Goal: Transaction & Acquisition: Purchase product/service

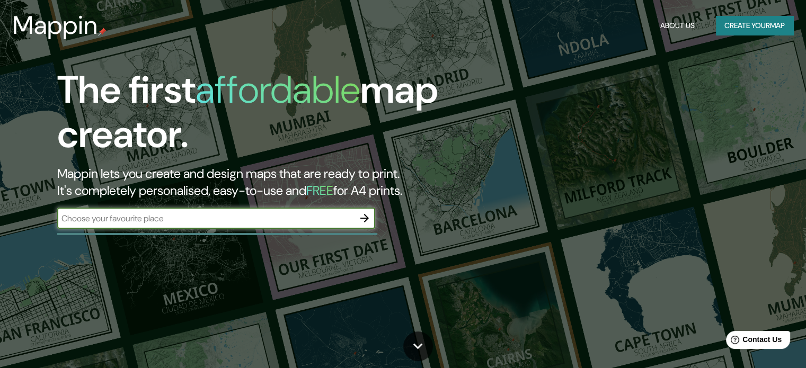
click at [362, 222] on icon "button" at bounding box center [364, 218] width 13 height 13
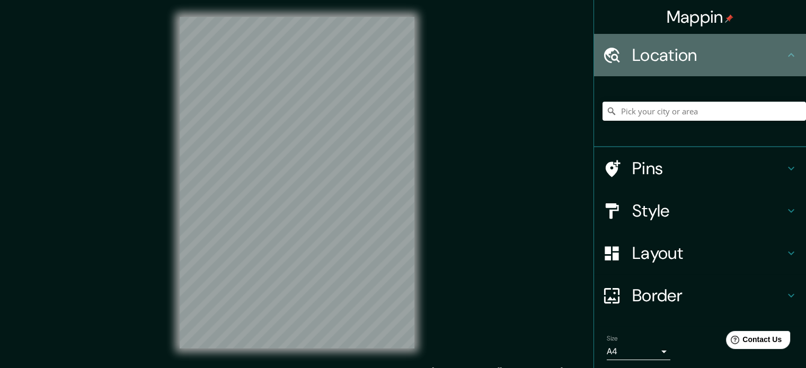
click at [719, 52] on h4 "Location" at bounding box center [708, 55] width 153 height 21
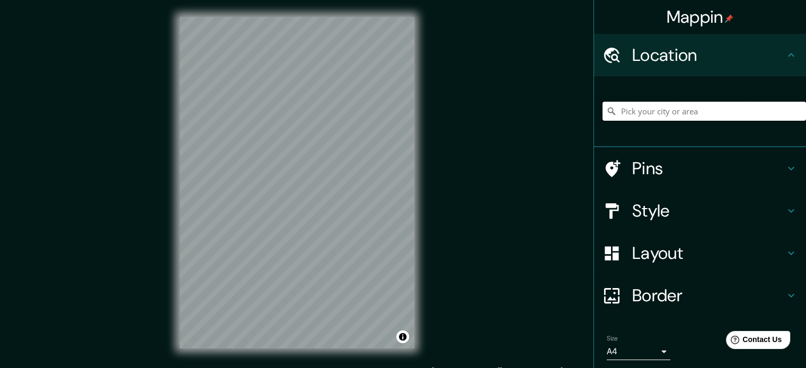
click at [665, 112] on input "Pick your city or area" at bounding box center [704, 111] width 203 height 19
click at [657, 113] on input "Pick your city or area" at bounding box center [704, 111] width 203 height 19
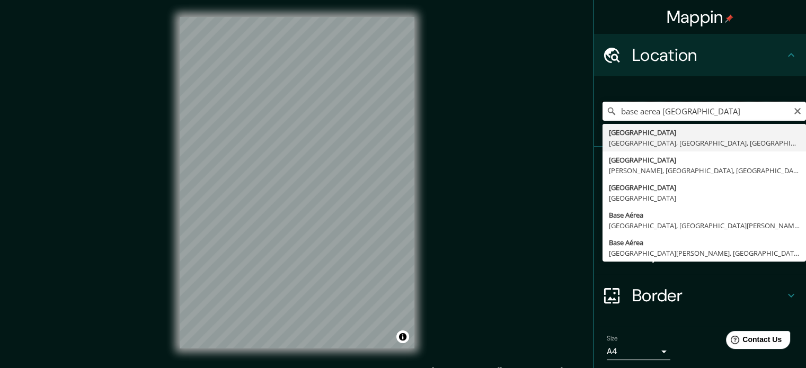
drag, startPoint x: 722, startPoint y: 108, endPoint x: 698, endPoint y: 114, distance: 25.3
click at [698, 114] on input "base aerea [GEOGRAPHIC_DATA]" at bounding box center [704, 111] width 203 height 19
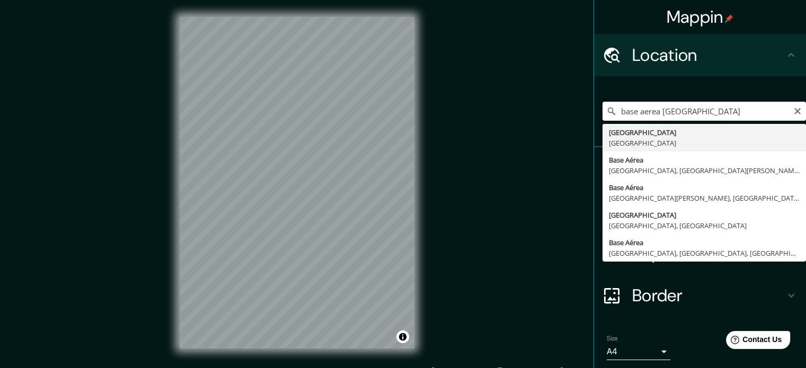
drag, startPoint x: 736, startPoint y: 108, endPoint x: 633, endPoint y: 122, distance: 103.8
click at [633, 122] on div "base aerea [GEOGRAPHIC_DATA] [GEOGRAPHIC_DATA], [GEOGRAPHIC_DATA][PERSON_NAME],…" at bounding box center [704, 111] width 203 height 53
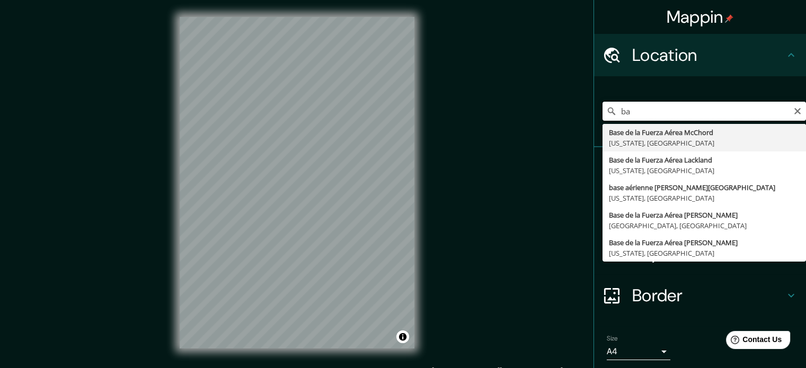
type input "b"
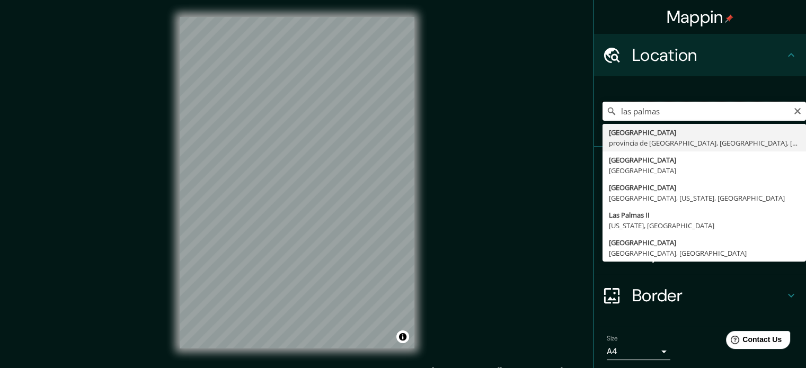
drag, startPoint x: 614, startPoint y: 105, endPoint x: 553, endPoint y: 109, distance: 61.0
click at [553, 109] on div "Mappin Location [GEOGRAPHIC_DATA] [GEOGRAPHIC_DATA] [GEOGRAPHIC_DATA], [GEOGRAP…" at bounding box center [403, 191] width 806 height 383
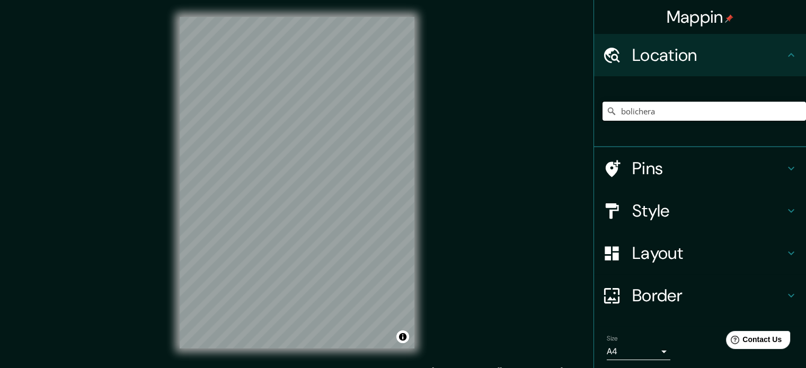
click at [647, 108] on input "bolichera" at bounding box center [704, 111] width 203 height 19
drag, startPoint x: 666, startPoint y: 110, endPoint x: 578, endPoint y: 112, distance: 88.0
click at [576, 112] on div "Mappin Location bolichera No results found Pins Style Layout Border Choose a bo…" at bounding box center [403, 191] width 806 height 383
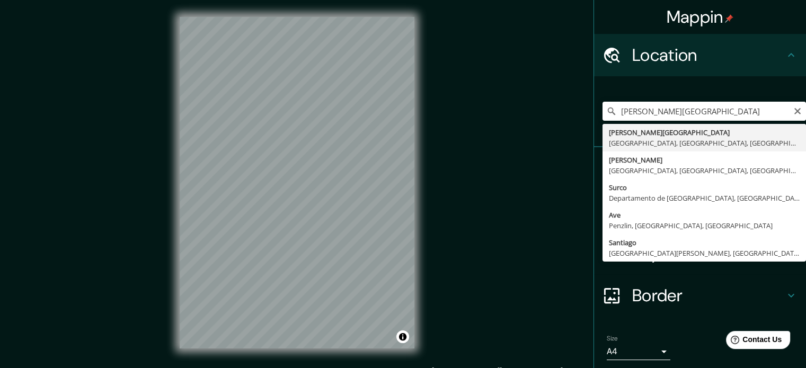
type input "[PERSON_NAME][GEOGRAPHIC_DATA], [GEOGRAPHIC_DATA], [GEOGRAPHIC_DATA], [GEOGRAPH…"
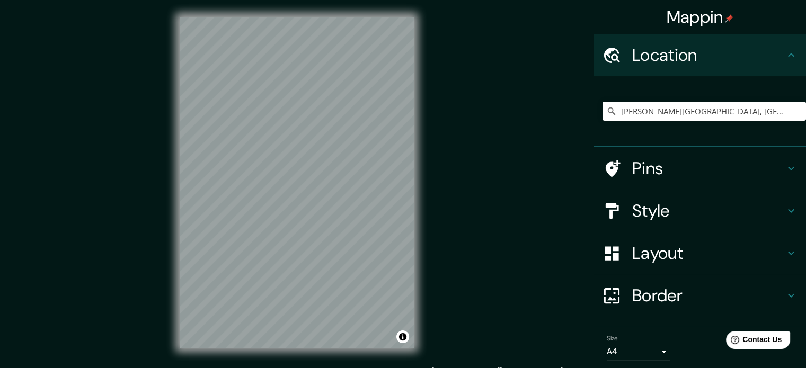
click at [692, 207] on h4 "Style" at bounding box center [708, 210] width 153 height 21
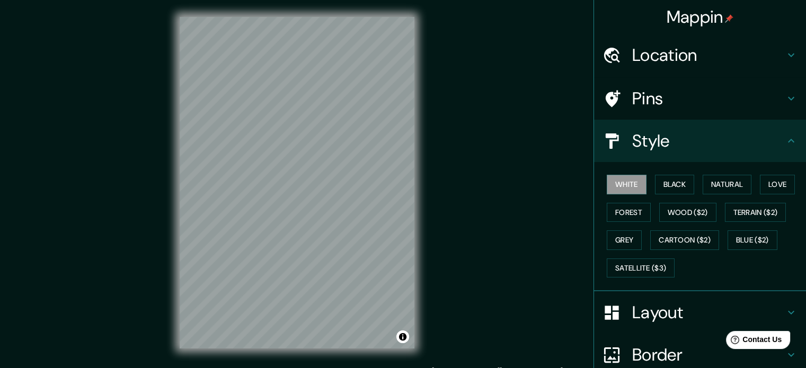
click at [668, 174] on div "White Black Natural Love Forest Wood ($2) Terrain ($2) Grey Cartoon ($2) Blue (…" at bounding box center [704, 226] width 203 height 111
click at [668, 179] on button "Black" at bounding box center [675, 185] width 40 height 20
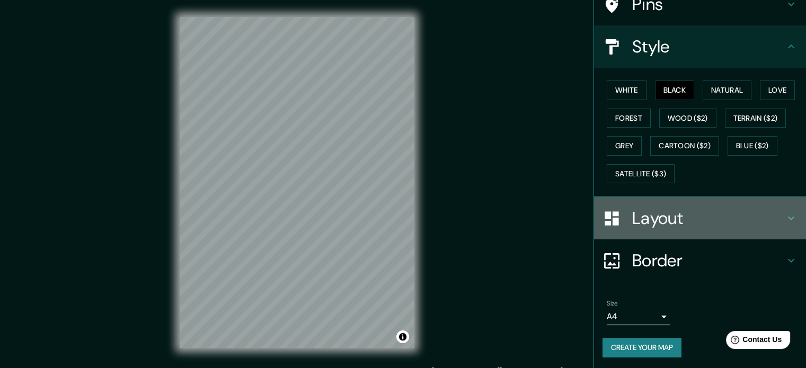
click at [682, 216] on h4 "Layout" at bounding box center [708, 218] width 153 height 21
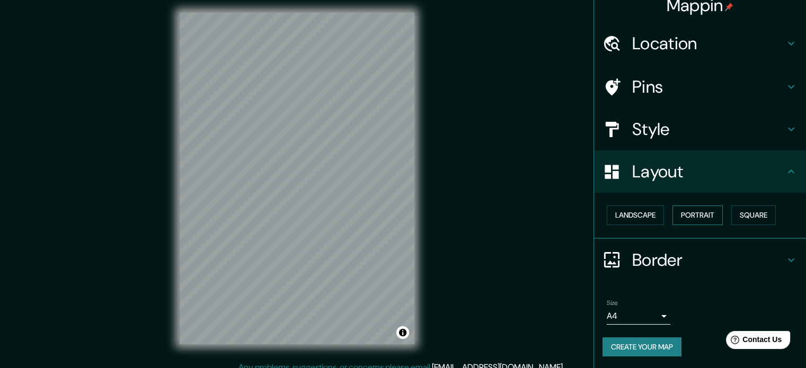
scroll to position [14, 0]
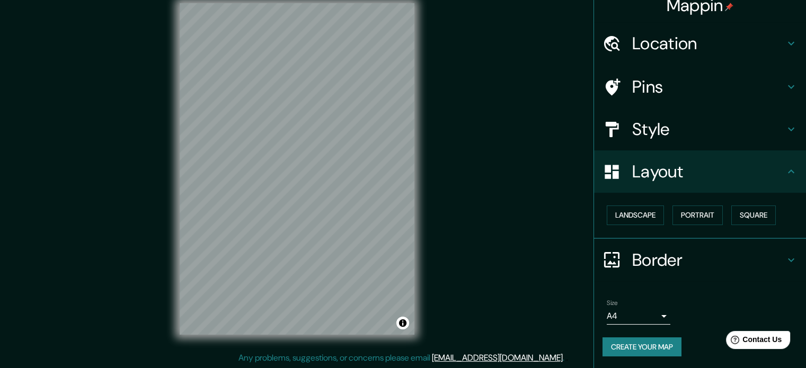
click at [679, 253] on h4 "Border" at bounding box center [708, 260] width 153 height 21
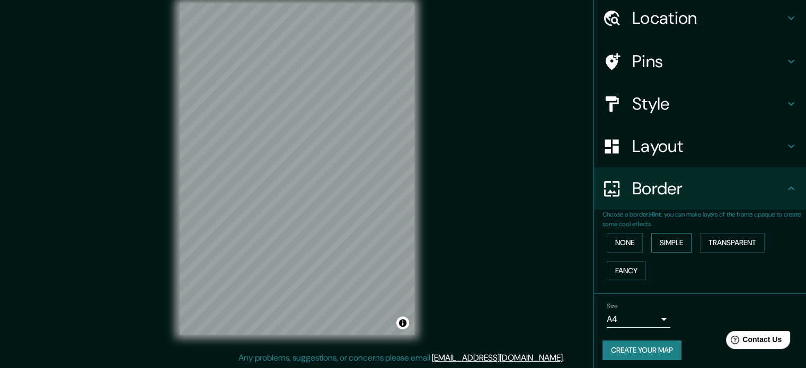
scroll to position [40, 0]
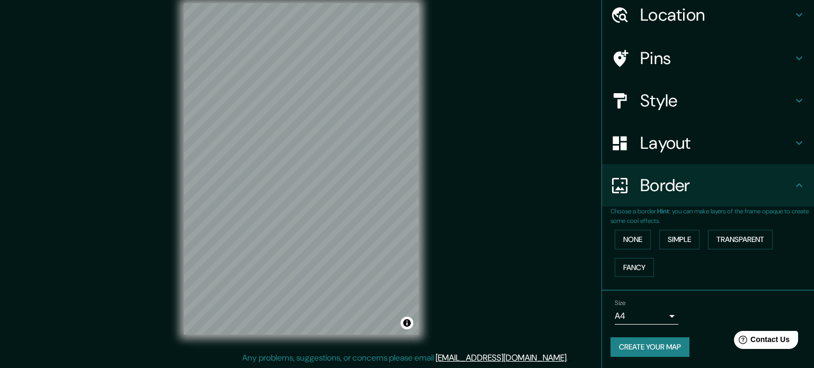
click at [654, 317] on body "Mappin Location [PERSON_NAME][GEOGRAPHIC_DATA], [GEOGRAPHIC_DATA], [GEOGRAPHIC_…" at bounding box center [407, 170] width 814 height 368
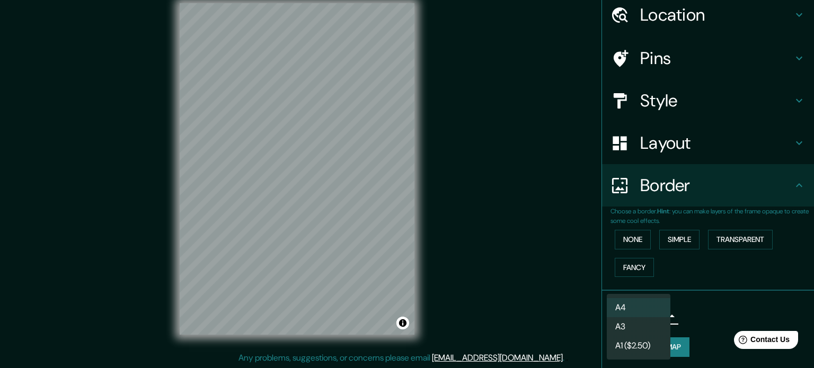
click at [649, 329] on li "A3" at bounding box center [639, 326] width 64 height 19
type input "a4"
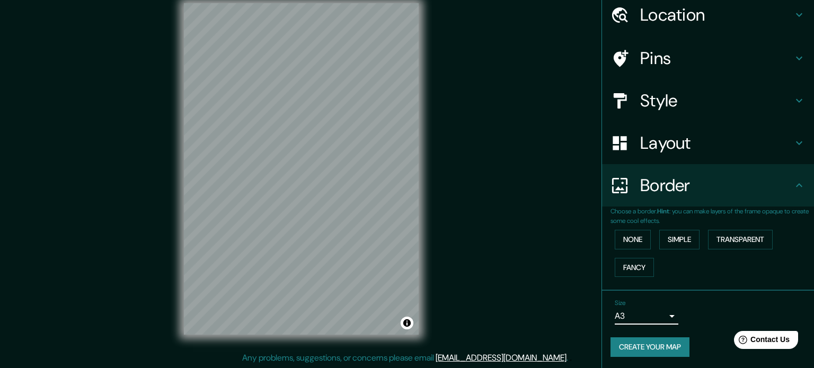
click at [646, 314] on body "Mappin Location [PERSON_NAME][GEOGRAPHIC_DATA], [GEOGRAPHIC_DATA], [GEOGRAPHIC_…" at bounding box center [407, 170] width 814 height 368
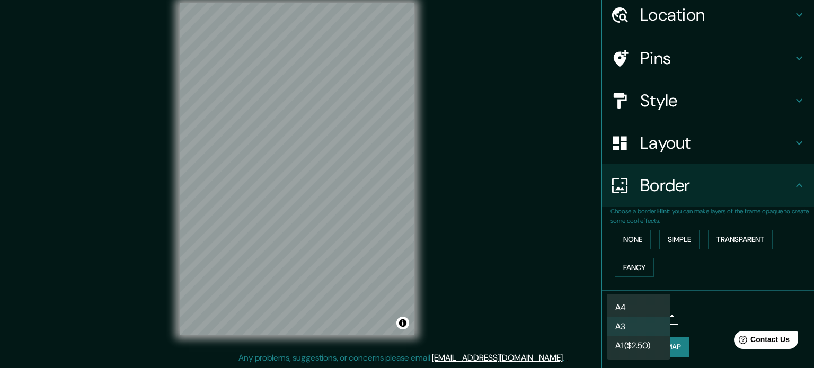
click at [640, 326] on li "A3" at bounding box center [639, 326] width 64 height 19
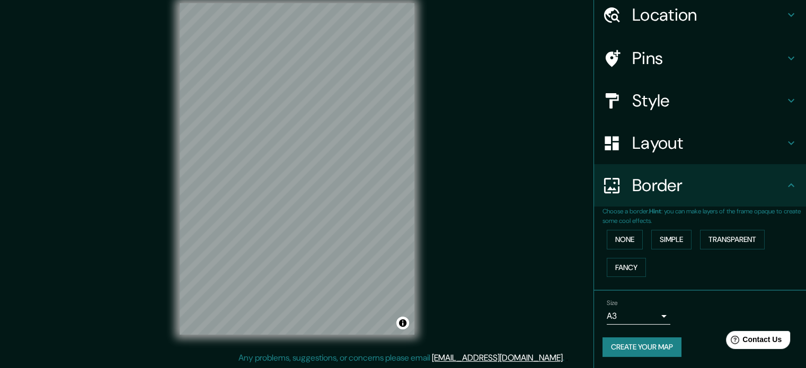
drag, startPoint x: 492, startPoint y: 164, endPoint x: 473, endPoint y: 165, distance: 19.1
click at [495, 178] on div "Mappin Location [PERSON_NAME][GEOGRAPHIC_DATA], [GEOGRAPHIC_DATA], [GEOGRAPHIC_…" at bounding box center [403, 177] width 806 height 383
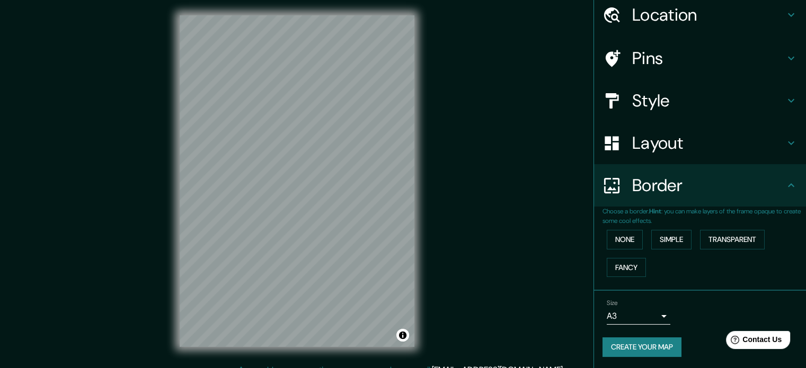
scroll to position [3, 0]
click at [638, 346] on button "Create your map" at bounding box center [642, 348] width 79 height 20
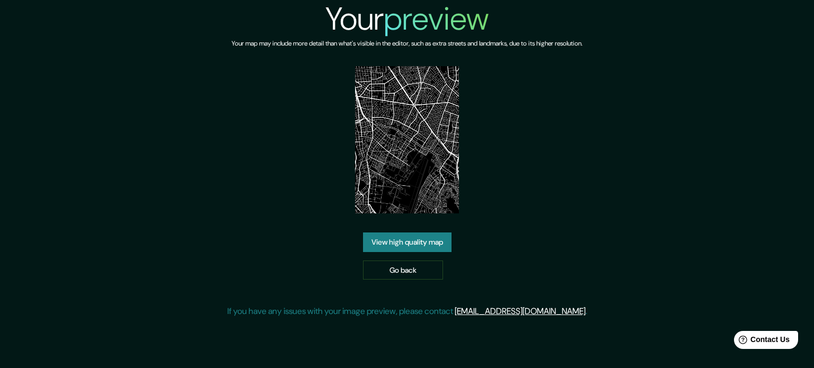
click at [414, 242] on link "View high quality map" at bounding box center [407, 243] width 89 height 20
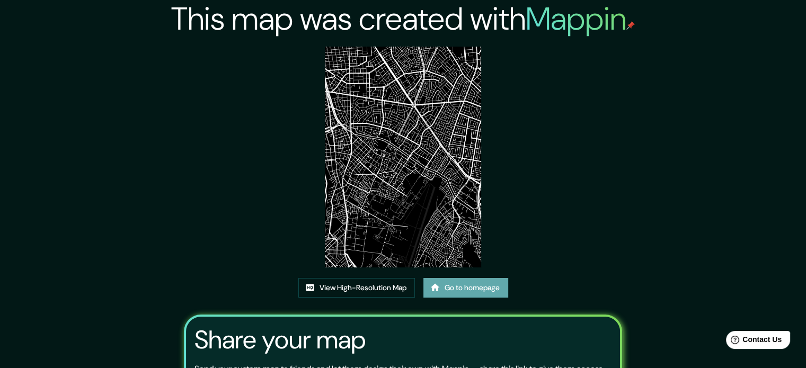
click at [483, 288] on link "Go to homepage" at bounding box center [465, 288] width 85 height 20
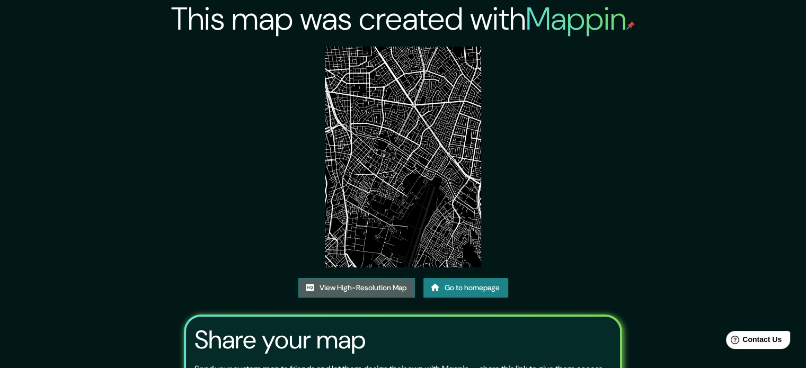
click at [369, 291] on link "View High-Resolution Map" at bounding box center [356, 288] width 117 height 20
